Goal: Task Accomplishment & Management: Manage account settings

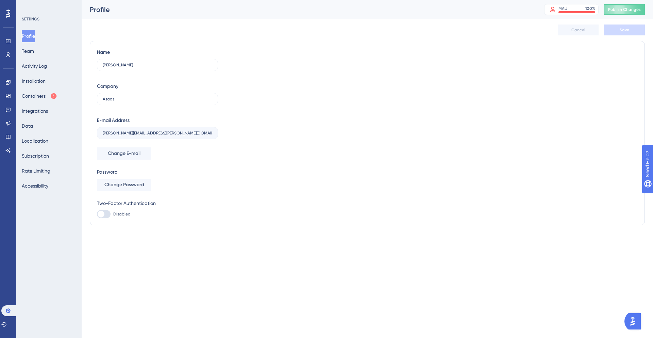
click at [10, 62] on div "Engagement Widgets Feedback Product Updates Knowledge Base AI Assistant" at bounding box center [8, 108] width 11 height 96
click at [8, 58] on link at bounding box center [7, 54] width 5 height 11
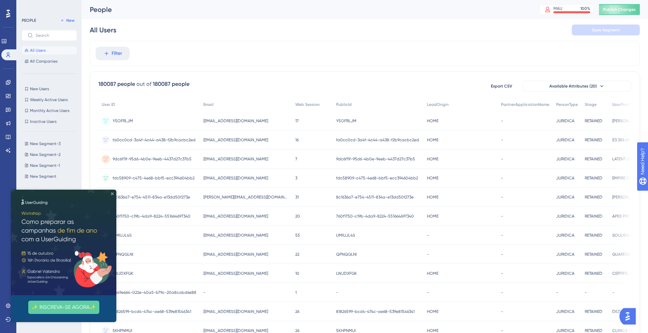
click at [112, 194] on icon "Close Preview" at bounding box center [112, 193] width 3 height 3
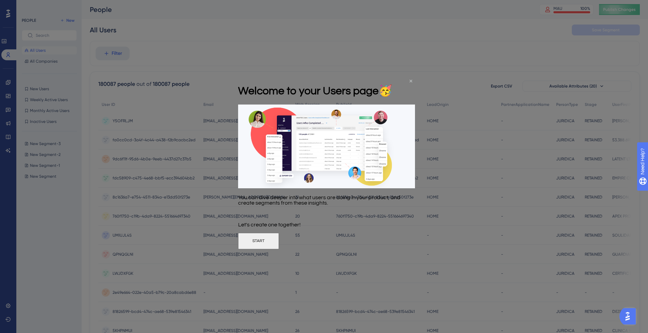
click at [412, 80] on icon "Close Preview" at bounding box center [411, 80] width 3 height 3
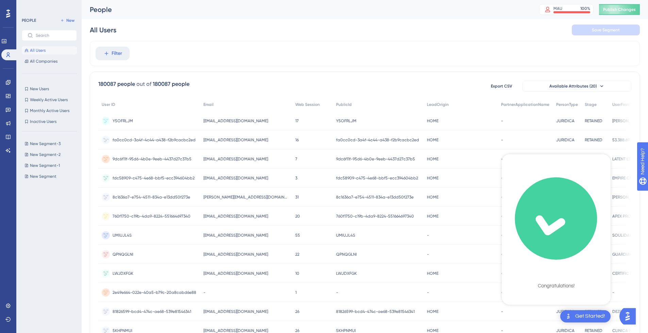
click at [193, 138] on span "fa0cc0cd-3a4f-4c44-a438-f2b9cacbc2ed" at bounding box center [154, 139] width 83 height 5
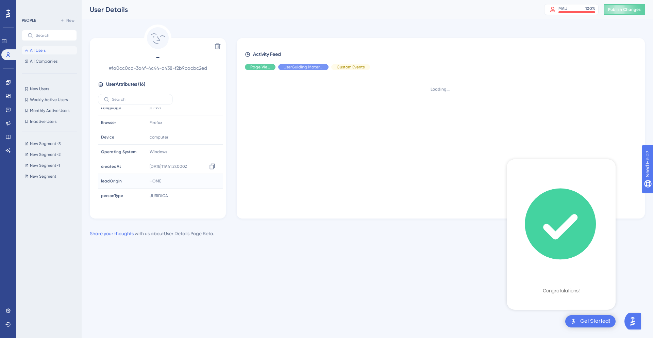
scroll to position [82, 0]
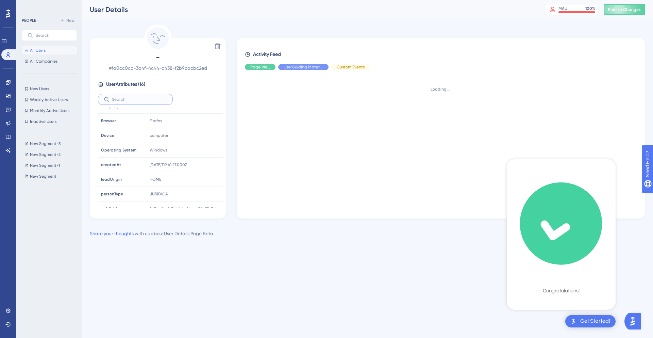
click at [138, 100] on input "text" at bounding box center [139, 99] width 55 height 5
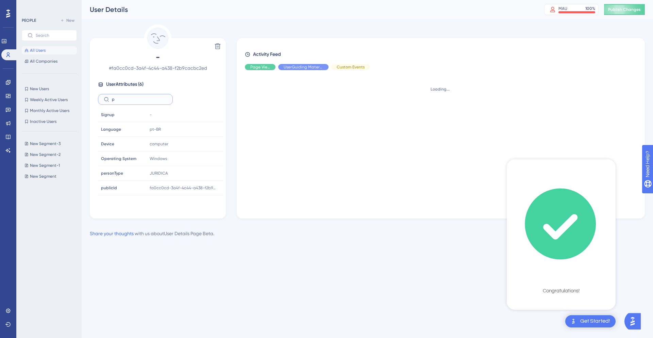
scroll to position [0, 0]
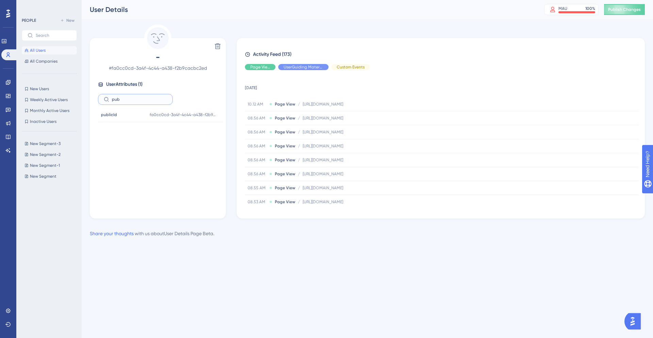
type input "pub"
click at [53, 44] on div "PEOPLE New All Users All Companies" at bounding box center [49, 40] width 55 height 49
click at [53, 48] on button "All Users" at bounding box center [49, 50] width 55 height 8
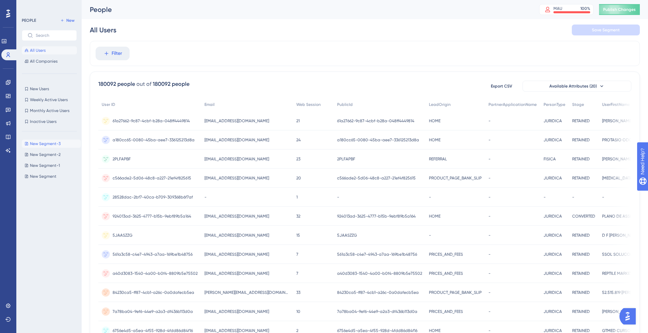
click at [49, 146] on span "New Segment-3" at bounding box center [45, 143] width 31 height 5
click at [50, 151] on button "New Segment-2 New Segment-2" at bounding box center [51, 154] width 59 height 8
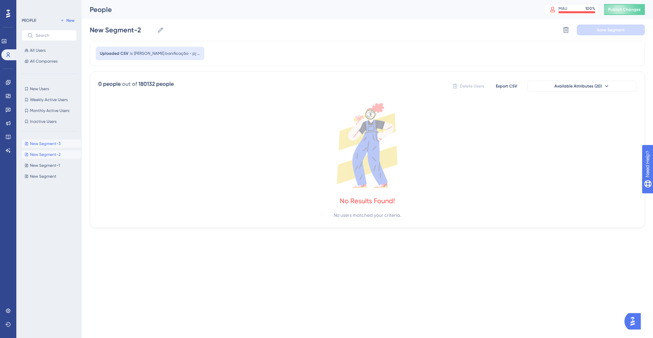
click at [52, 144] on span "New Segment-3" at bounding box center [45, 143] width 31 height 5
type input "New Segment-3"
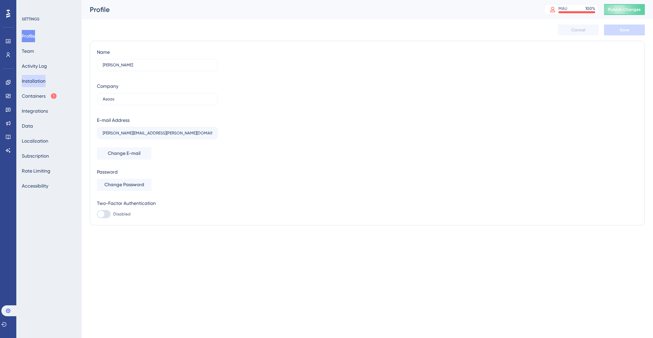
click at [41, 83] on button "Installation" at bounding box center [34, 81] width 24 height 12
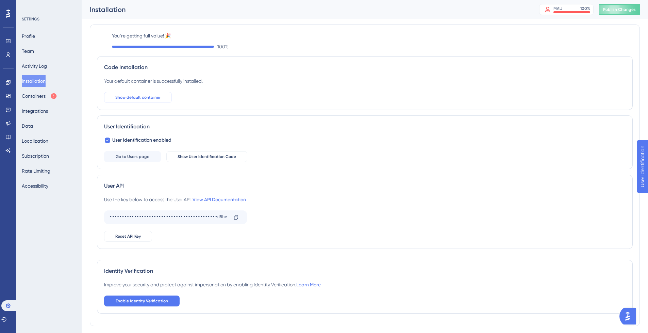
click at [154, 99] on span "Show default container" at bounding box center [137, 97] width 45 height 5
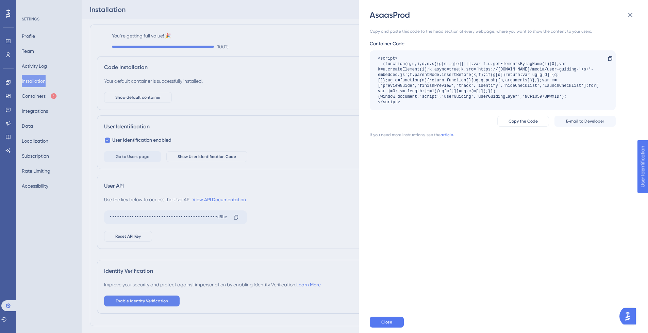
click at [273, 117] on div "AsaasProd Copy and paste this code to the head section of every webpage, where …" at bounding box center [324, 166] width 648 height 333
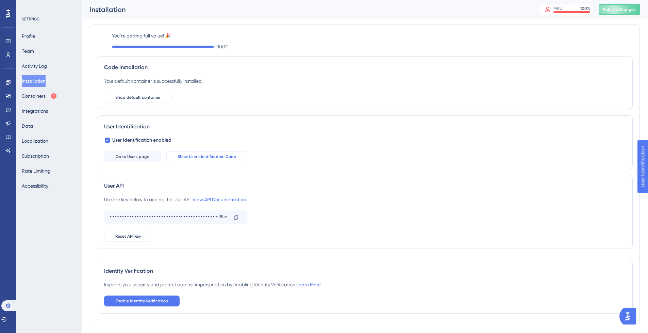
click at [220, 157] on span "Show User Identification Code" at bounding box center [207, 156] width 59 height 5
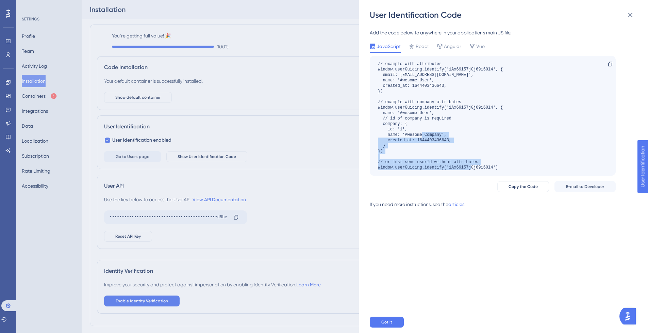
drag, startPoint x: 502, startPoint y: 165, endPoint x: 399, endPoint y: 145, distance: 105.1
click at [367, 138] on div "User Identification Code Add the code below to anywhere in your application’s m…" at bounding box center [503, 166] width 289 height 333
click at [482, 151] on div "// example with attributes window.userGuiding.identify('1Ax69i57j0j69i60l4', { …" at bounding box center [440, 115] width 125 height 109
click at [474, 167] on div "// example with attributes window.userGuiding.identify('1Ax69i57j0j69i60l4', { …" at bounding box center [440, 115] width 125 height 109
